Goal: Consume media (video, audio)

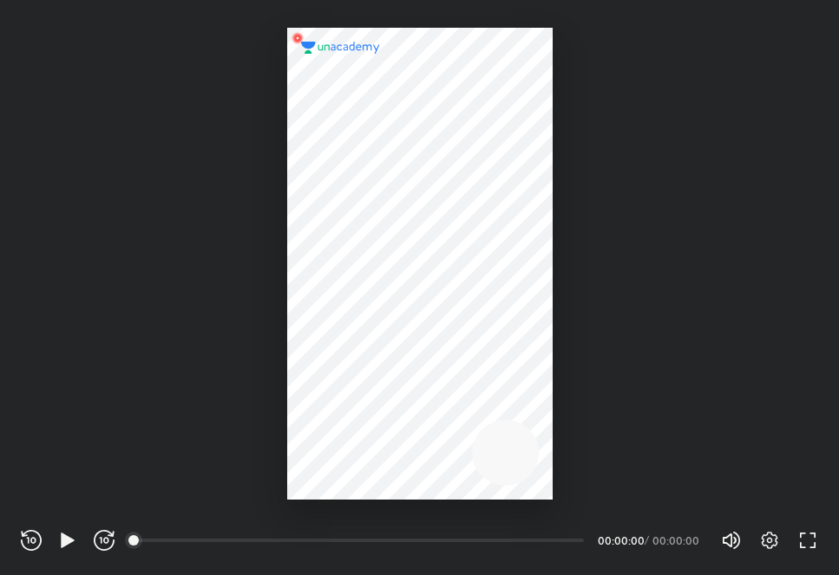
scroll to position [575, 839]
click at [98, 532] on icon "button" at bounding box center [104, 540] width 21 height 21
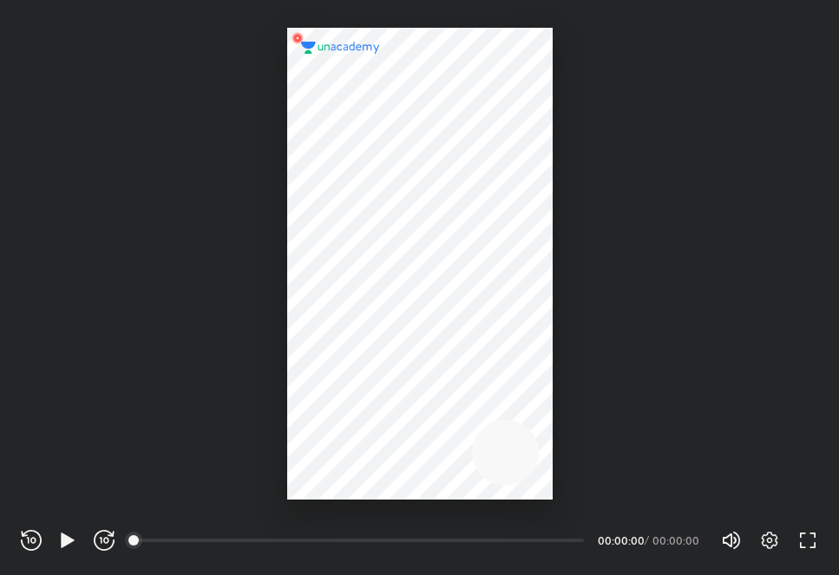
click at [98, 532] on icon "button" at bounding box center [104, 540] width 21 height 21
click at [784, 544] on div "Settings FULL SCREEN (F)" at bounding box center [780, 540] width 76 height 21
click at [768, 543] on icon "button" at bounding box center [769, 540] width 21 height 21
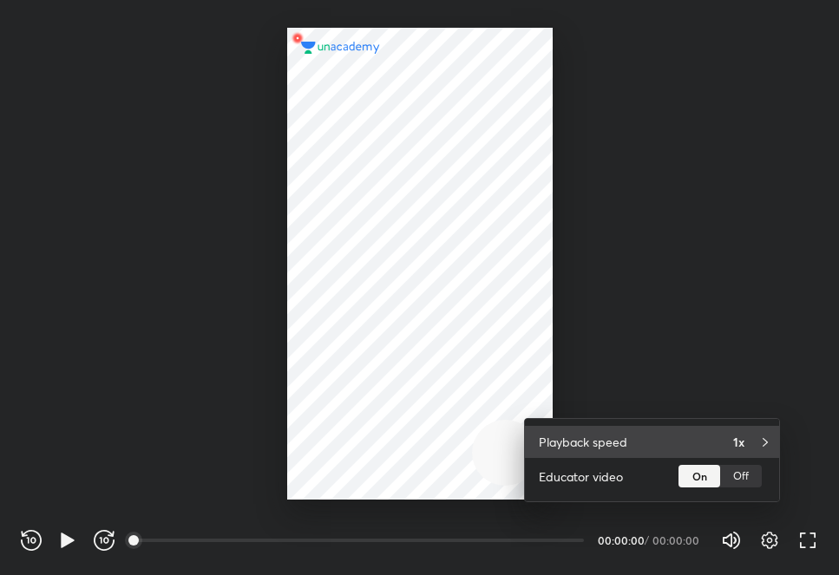
click at [711, 455] on div "Playback speed 1x" at bounding box center [652, 442] width 254 height 32
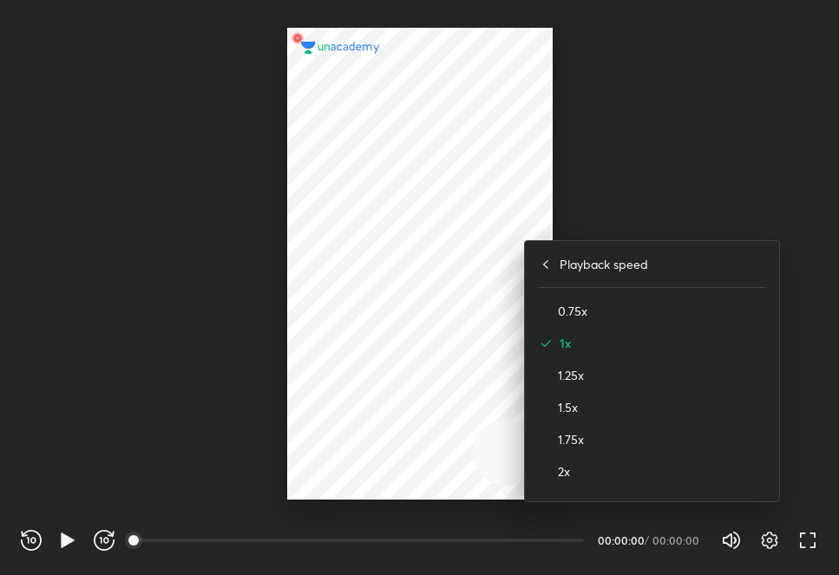
click at [546, 416] on div "1.5x" at bounding box center [652, 407] width 226 height 32
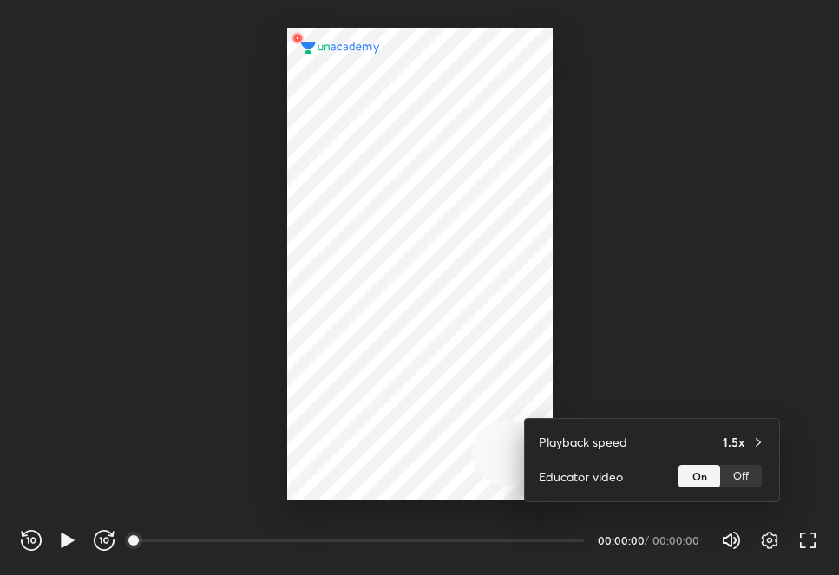
click at [64, 538] on div at bounding box center [419, 287] width 839 height 575
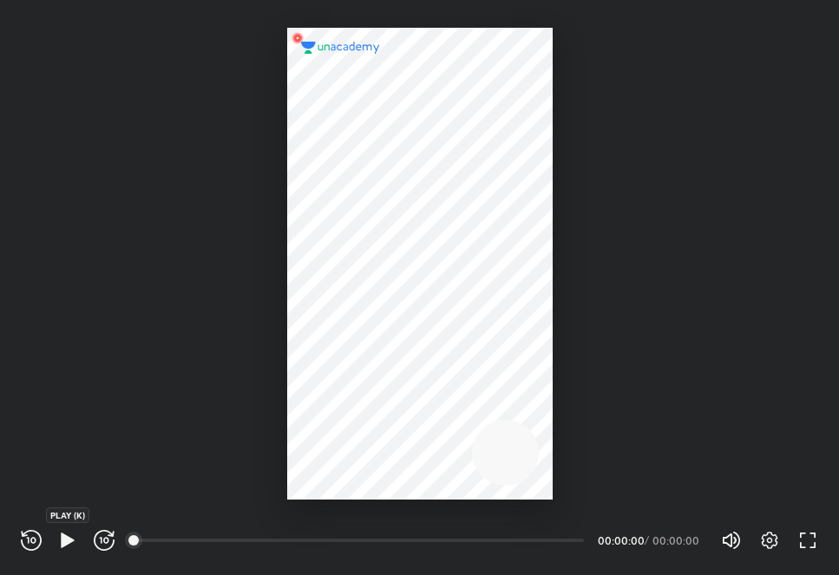
click at [57, 538] on icon "button" at bounding box center [67, 540] width 21 height 21
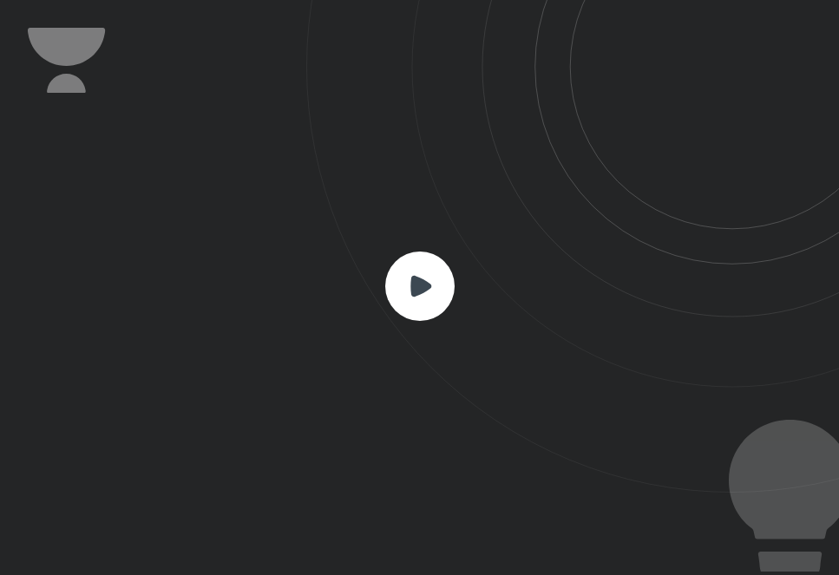
click at [431, 281] on rect at bounding box center [419, 286] width 69 height 69
click at [431, 280] on rect at bounding box center [419, 286] width 69 height 69
click at [407, 286] on rect at bounding box center [419, 286] width 69 height 69
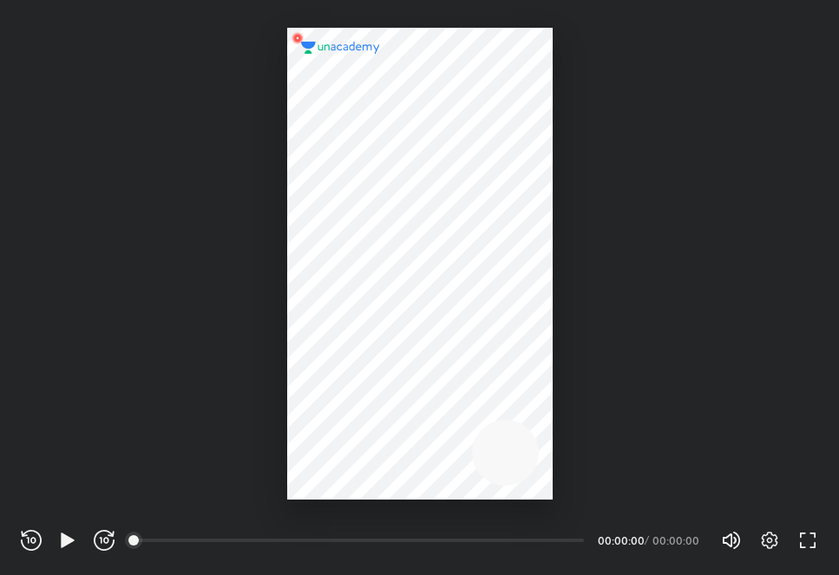
scroll to position [575, 839]
click at [67, 549] on icon "button" at bounding box center [67, 540] width 21 height 21
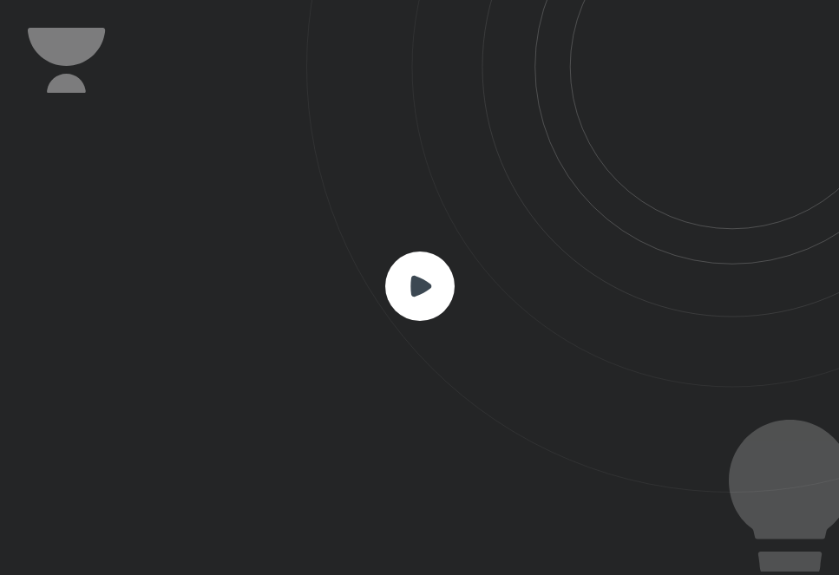
click at [423, 295] on rect at bounding box center [419, 286] width 69 height 69
